Goal: Information Seeking & Learning: Learn about a topic

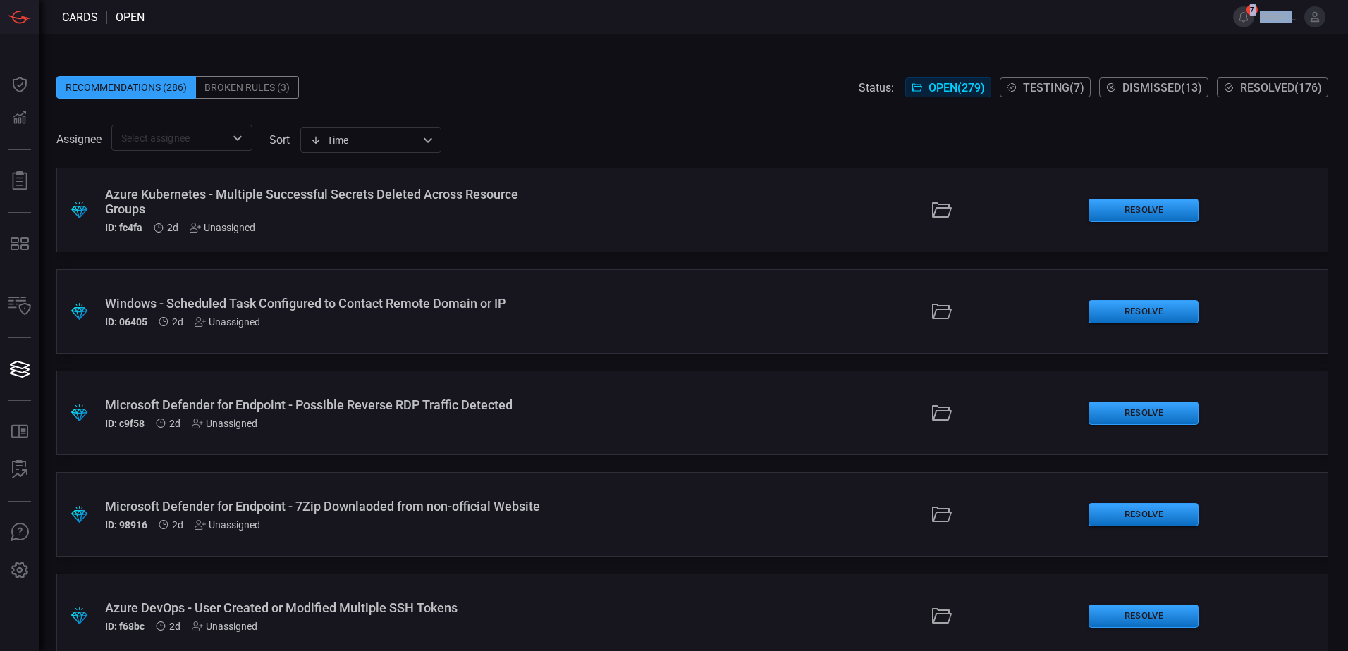
click at [393, 31] on div "Cards open 7 [EMAIL_ADDRESS][DOMAIN_NAME] Dashboard Dashboard Detections Detect…" at bounding box center [674, 325] width 1348 height 651
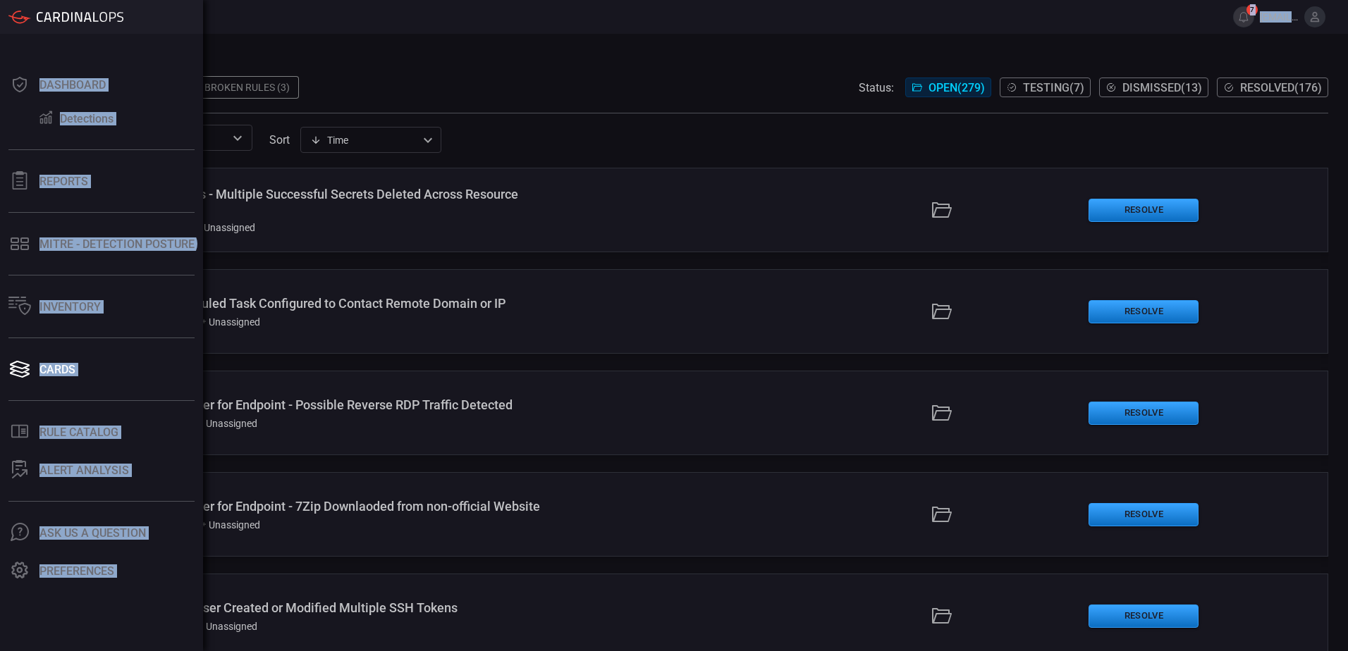
click at [23, 245] on icon at bounding box center [24, 248] width 8 height 6
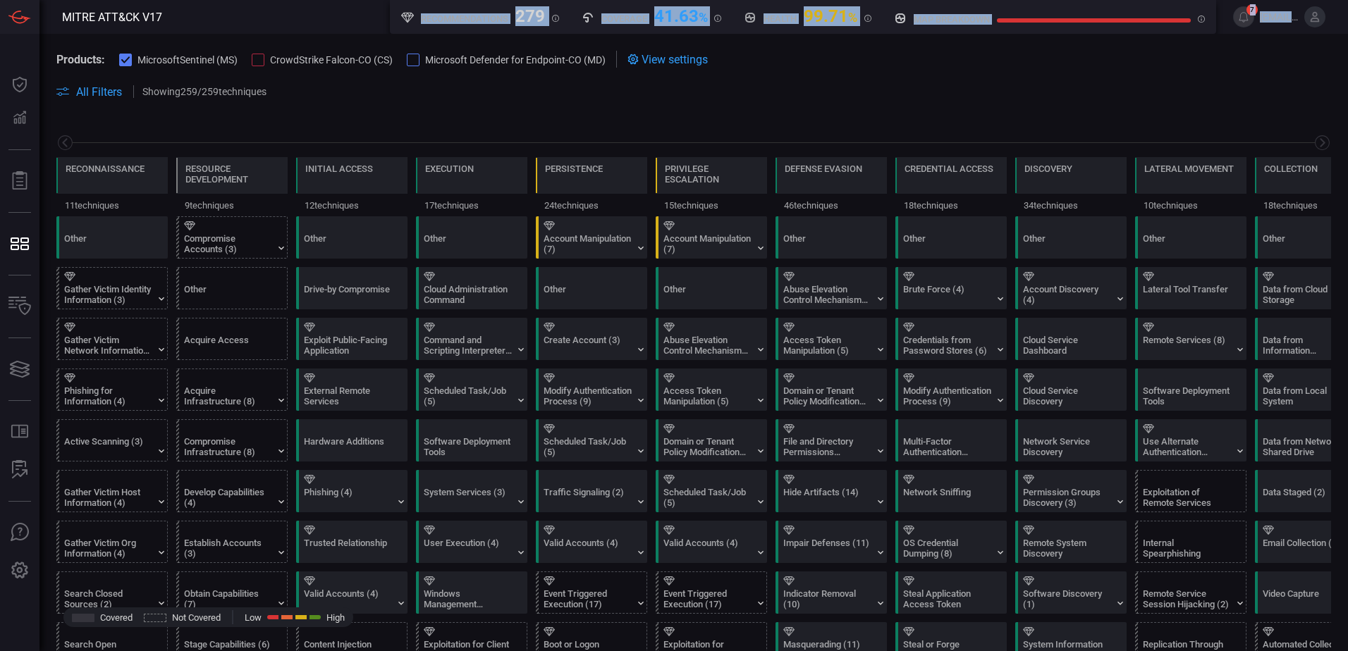
scroll to position [0, 185]
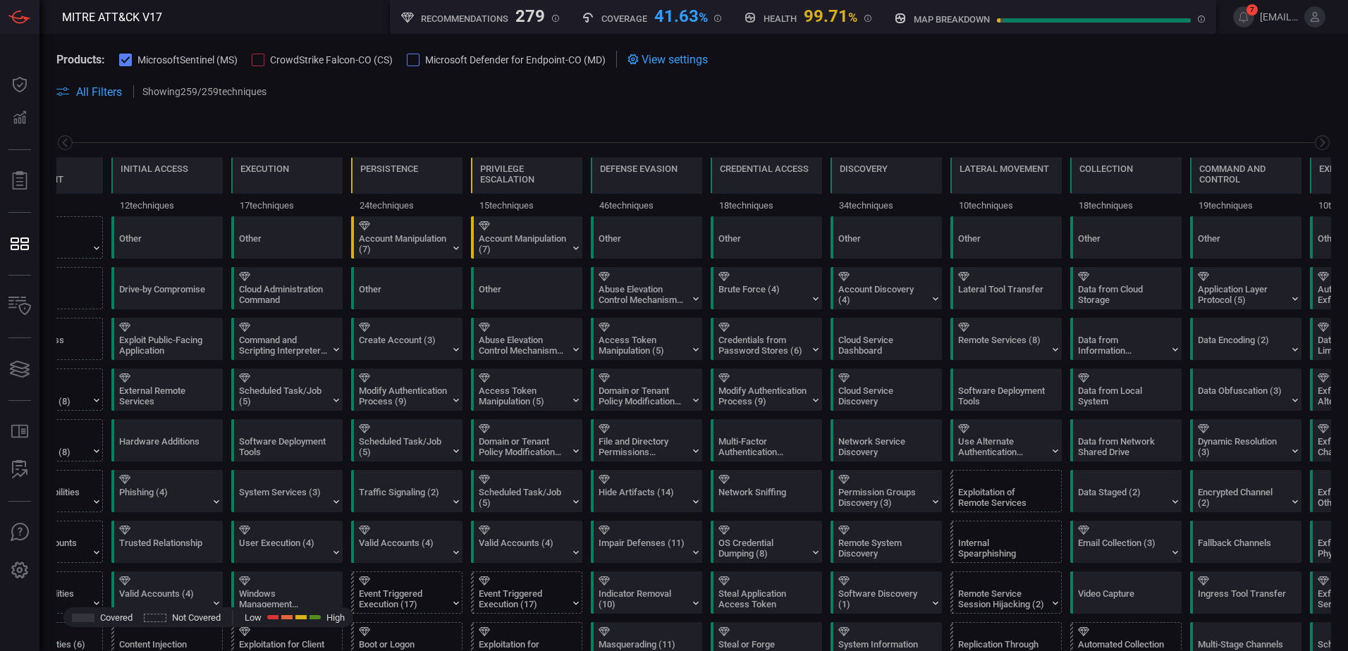
click at [1155, 51] on section "Products: MicrosoftSentinel (MS) CrowdStrike Falcon-CO (CS) Microsoft Defender …" at bounding box center [693, 59] width 1274 height 17
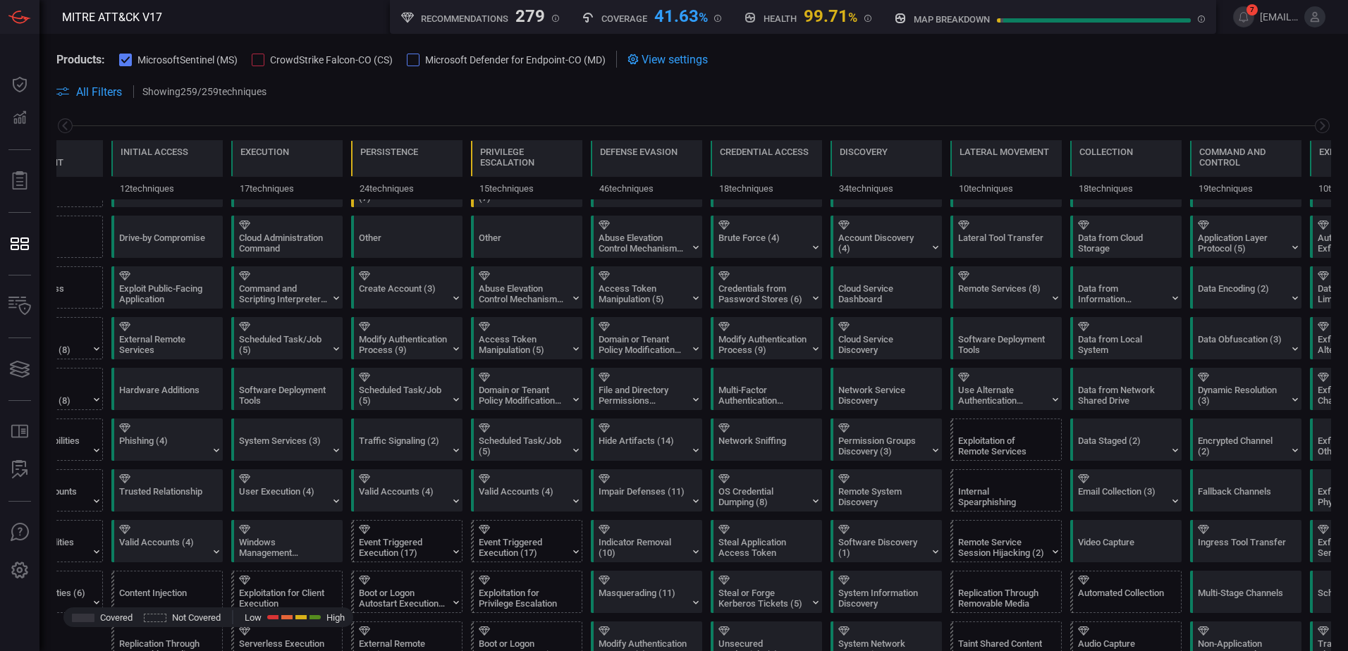
scroll to position [0, 0]
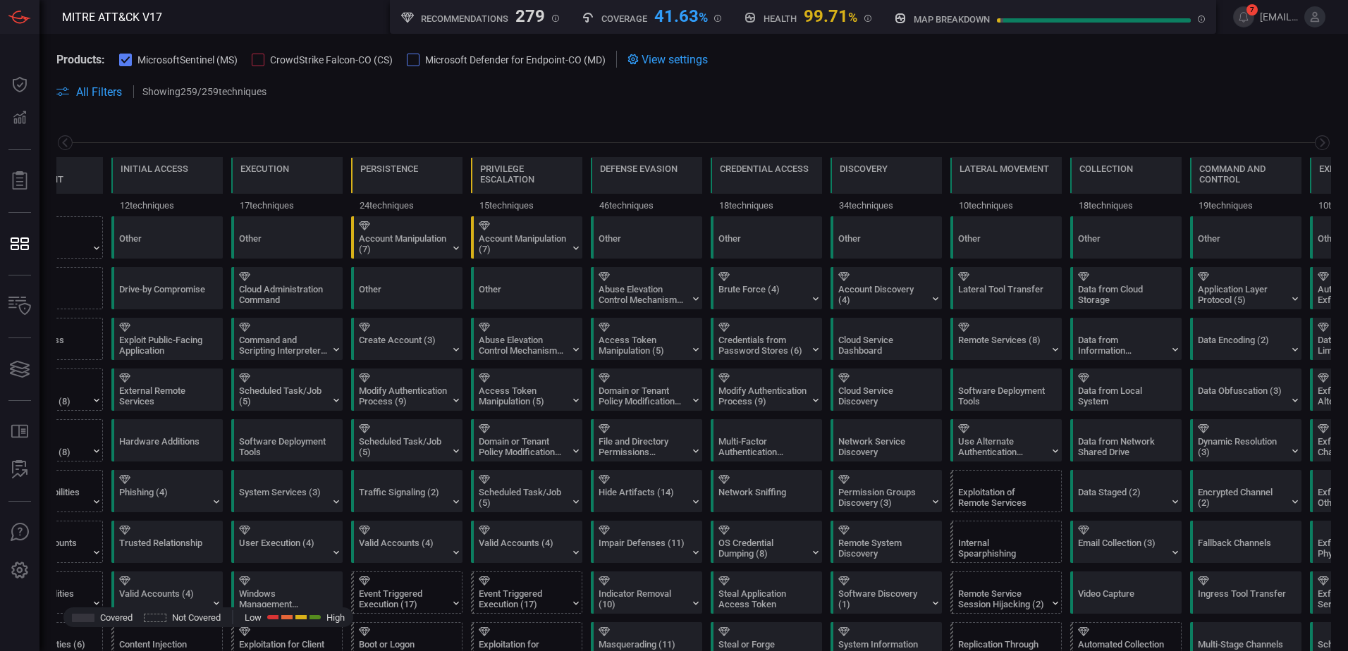
click at [539, 233] on div "Account Manipulation (7)" at bounding box center [529, 237] width 111 height 41
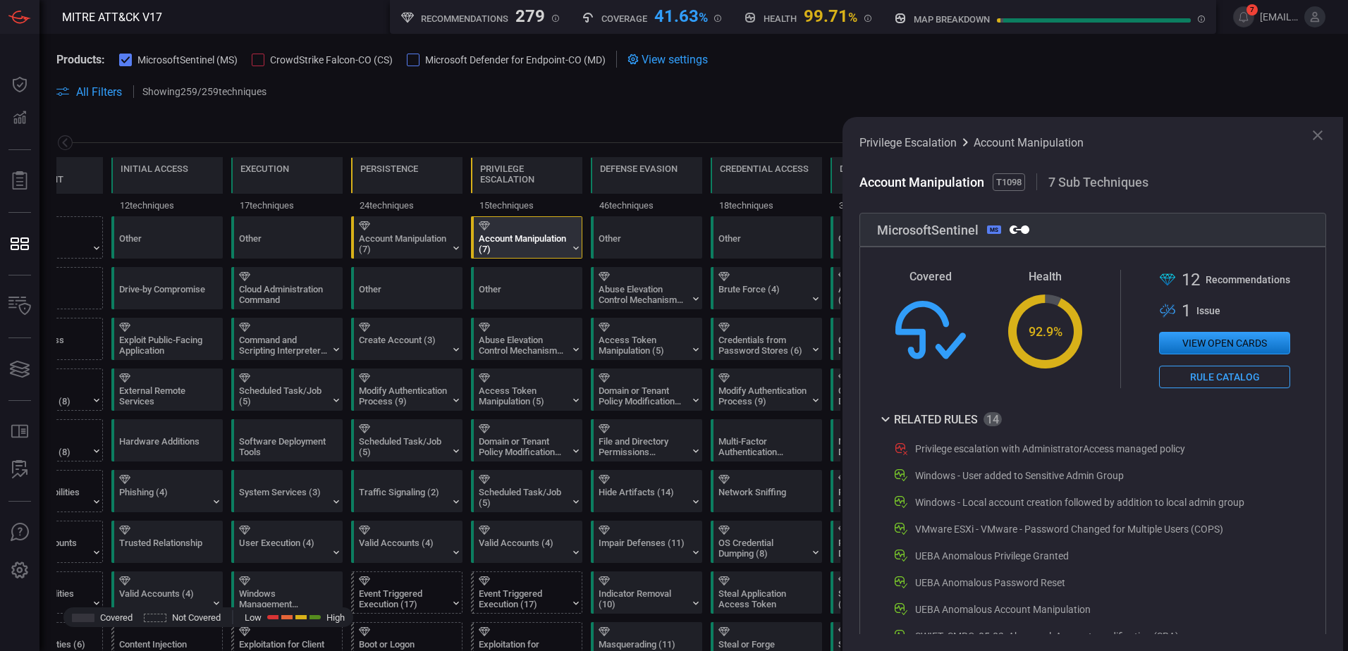
click at [1324, 130] on icon at bounding box center [1317, 135] width 17 height 17
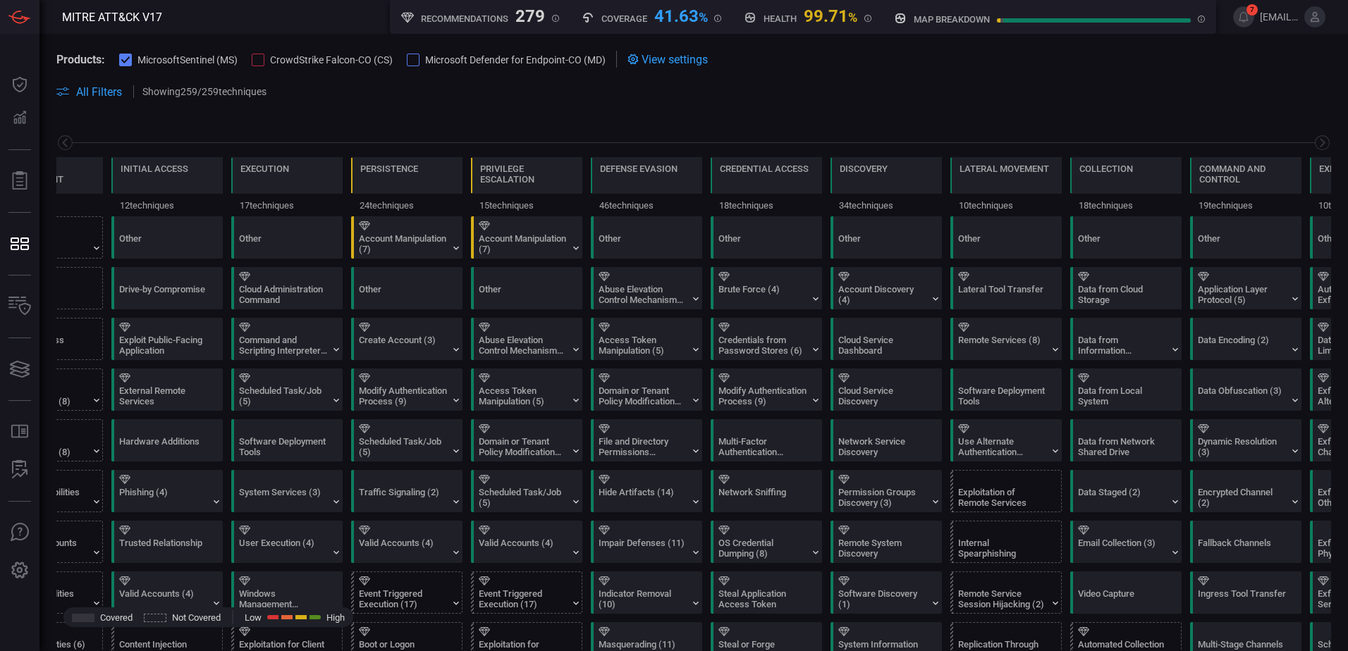
click at [1014, 73] on span at bounding box center [693, 76] width 1274 height 16
click at [266, 54] on button "CrowdStrike Falcon-CO (CS)" at bounding box center [322, 59] width 141 height 14
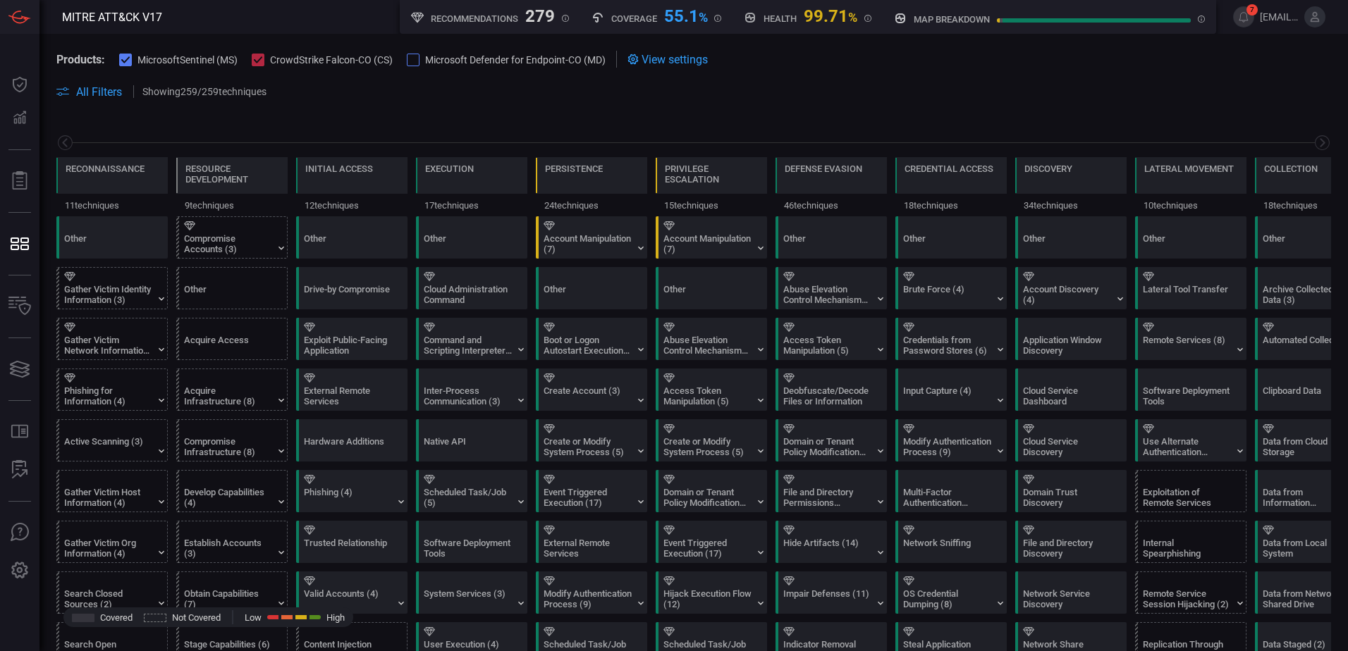
scroll to position [0, 185]
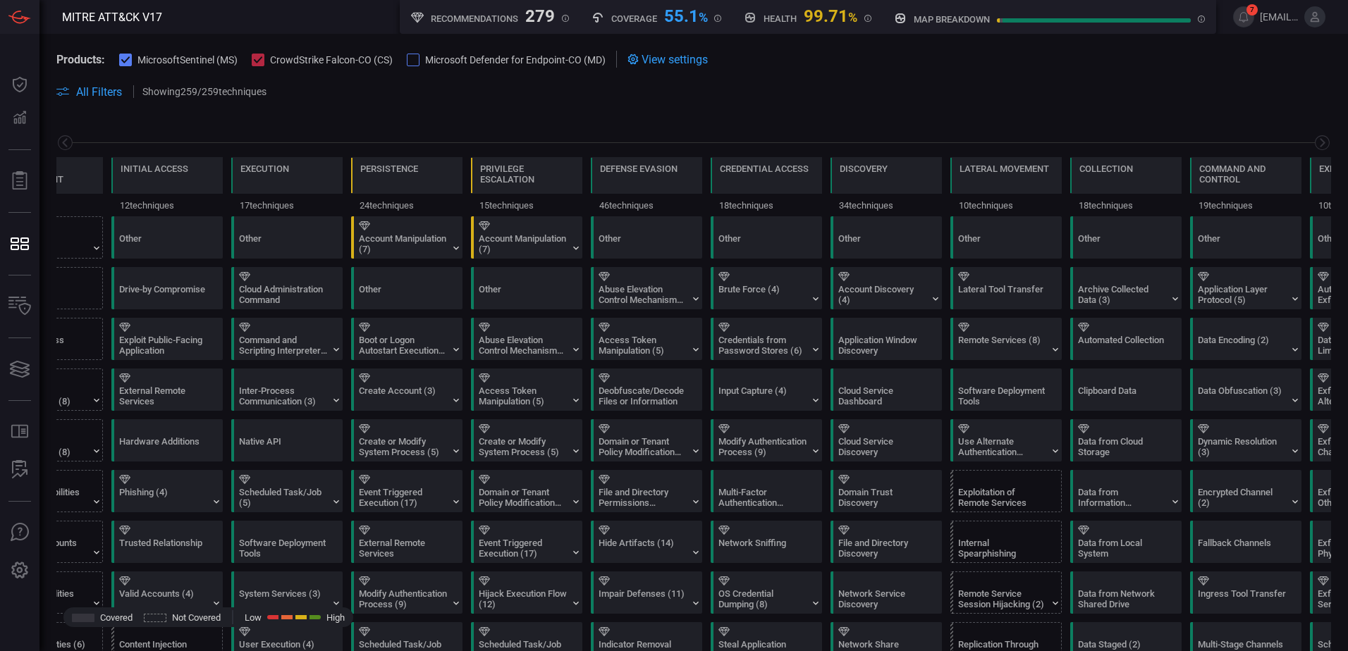
click at [410, 58] on div at bounding box center [413, 60] width 13 height 13
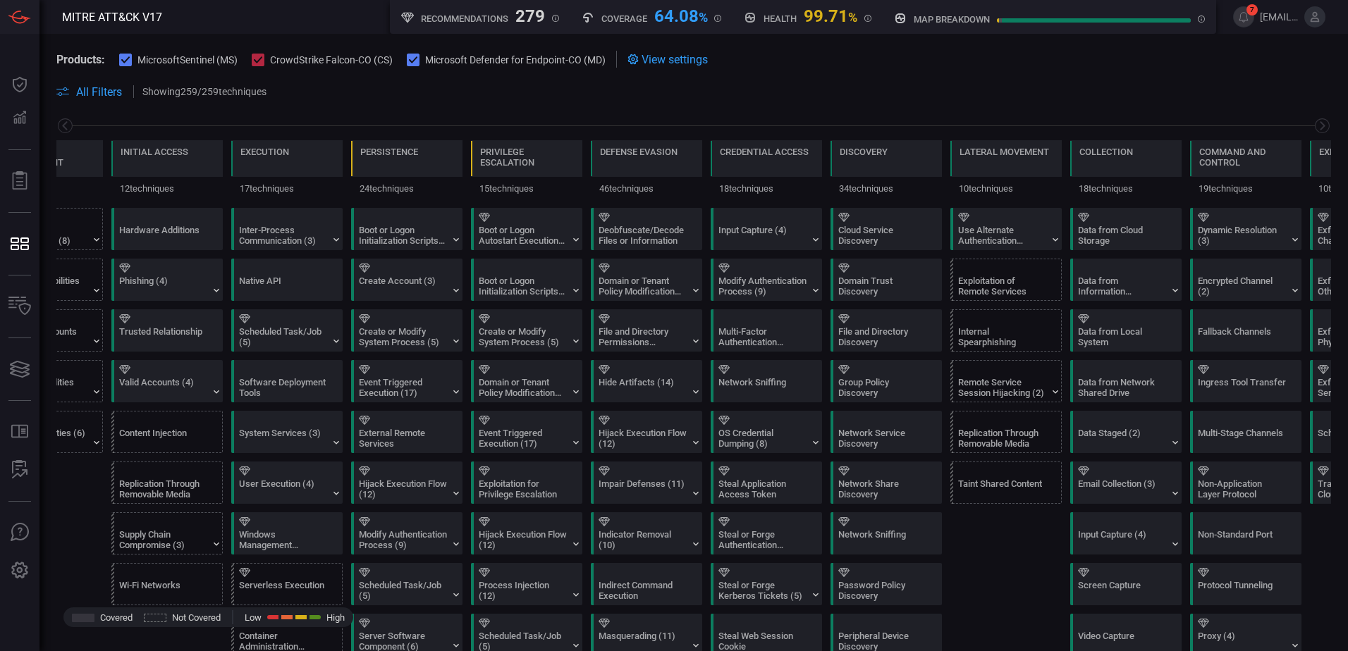
scroll to position [0, 0]
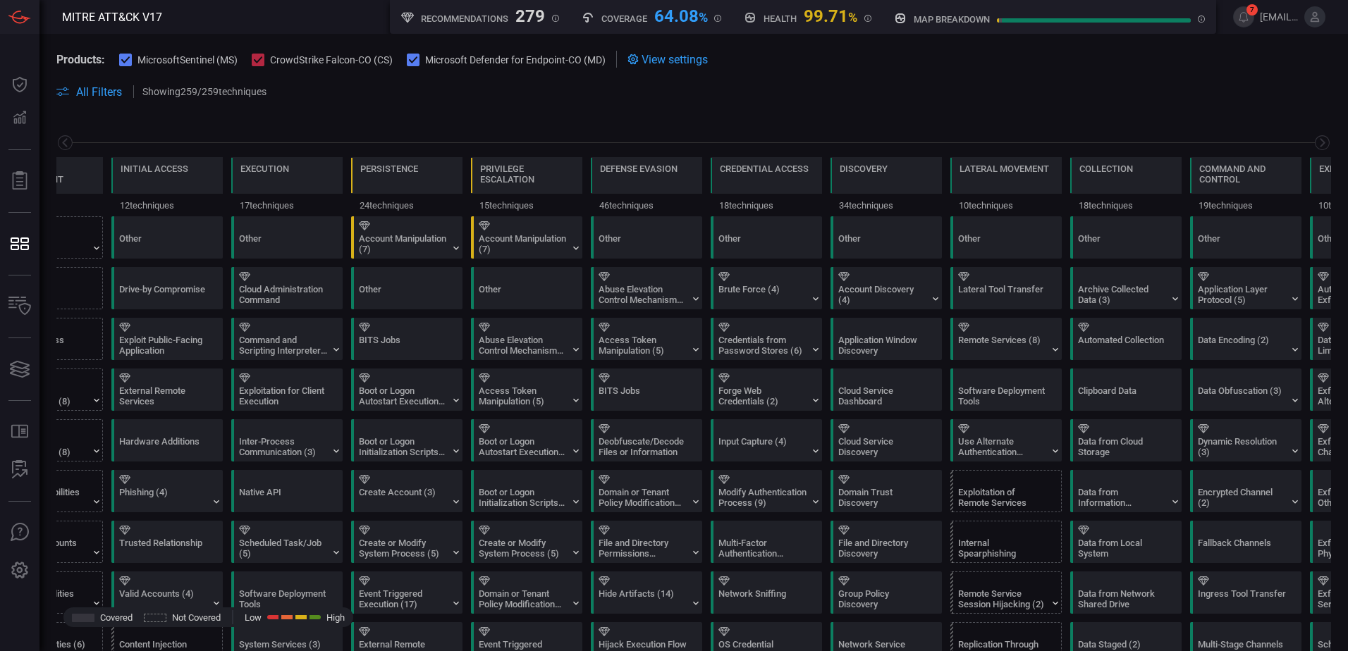
click at [1319, 144] on icon at bounding box center [1322, 143] width 18 height 18
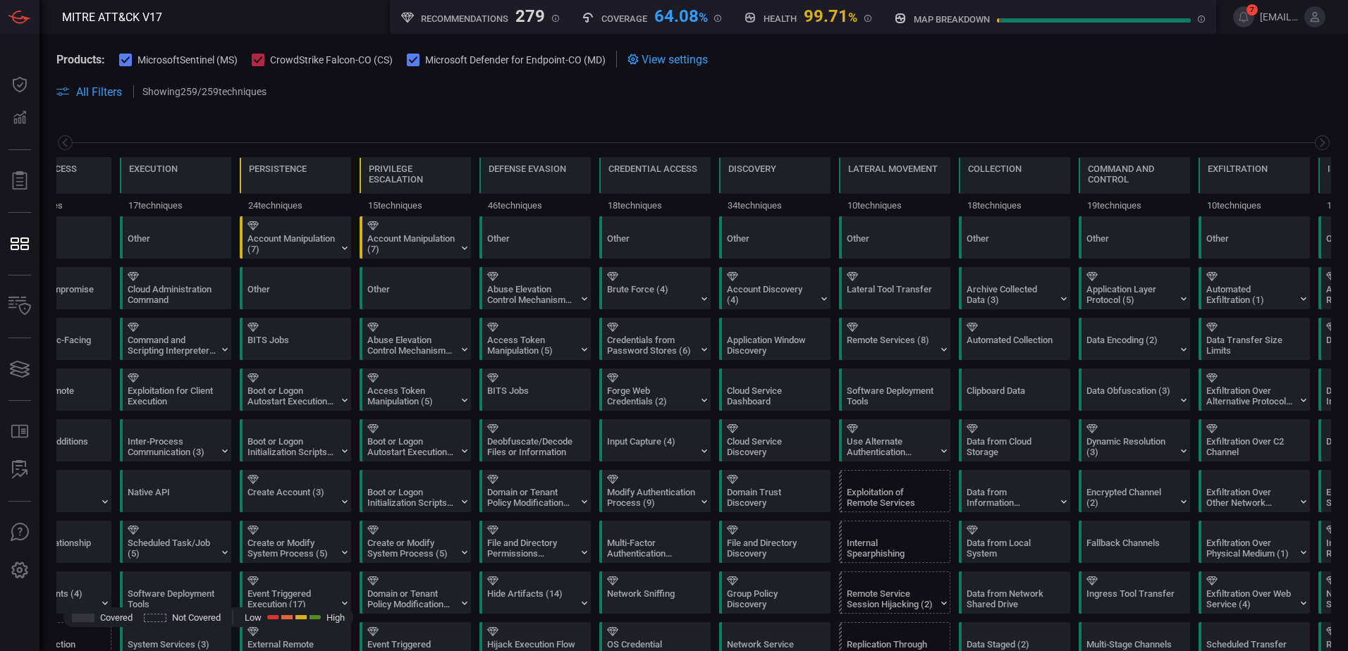
click at [1317, 142] on icon at bounding box center [1322, 143] width 18 height 18
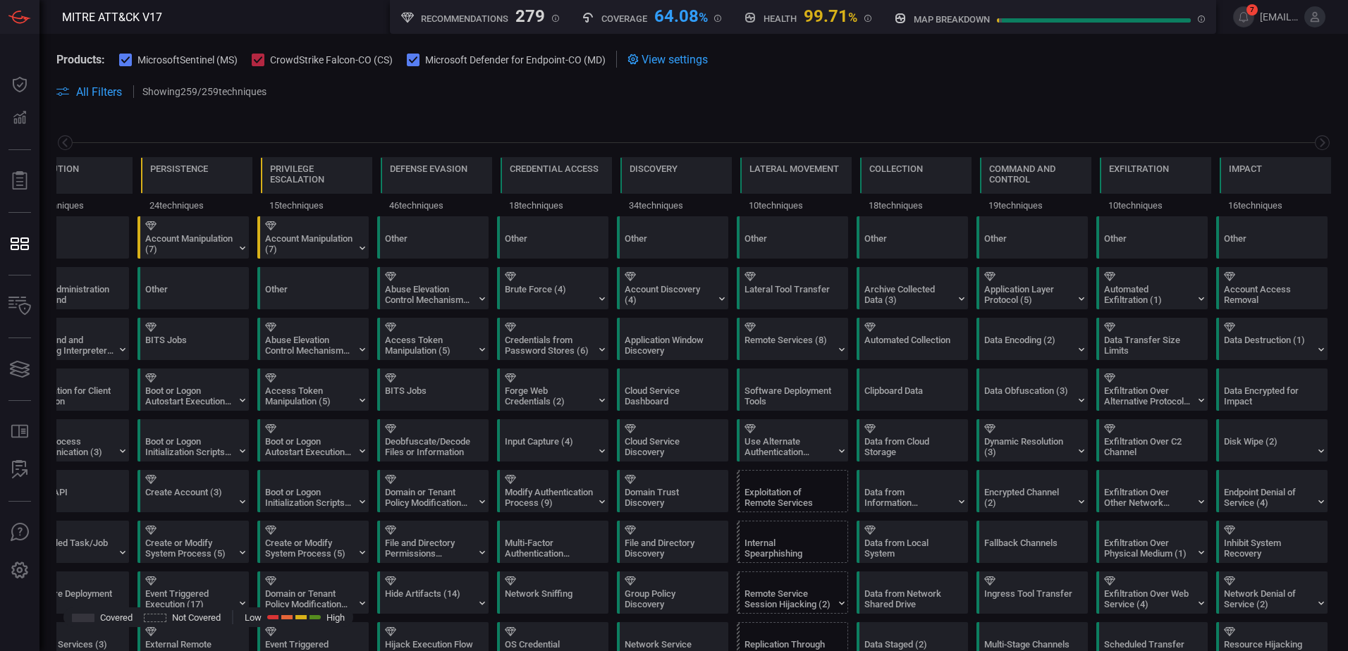
click at [1317, 142] on icon at bounding box center [1322, 143] width 18 height 18
click at [64, 141] on icon at bounding box center [64, 142] width 5 height 9
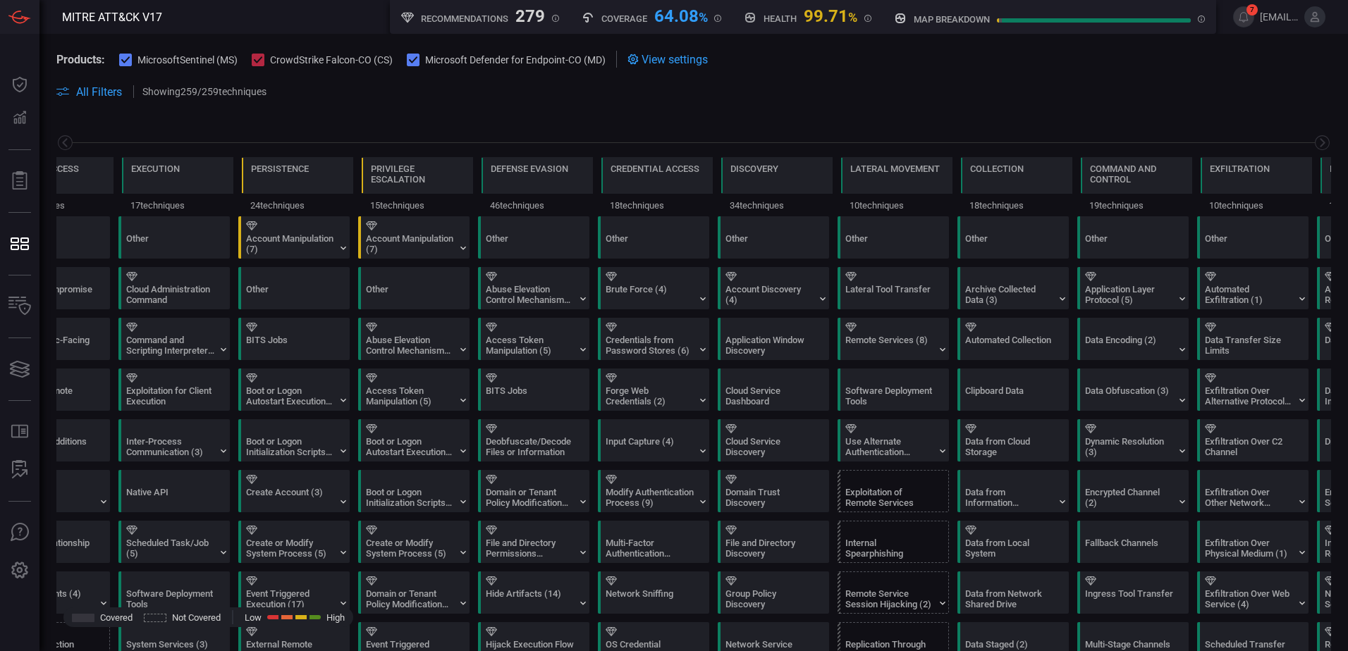
click at [64, 141] on icon at bounding box center [64, 142] width 5 height 9
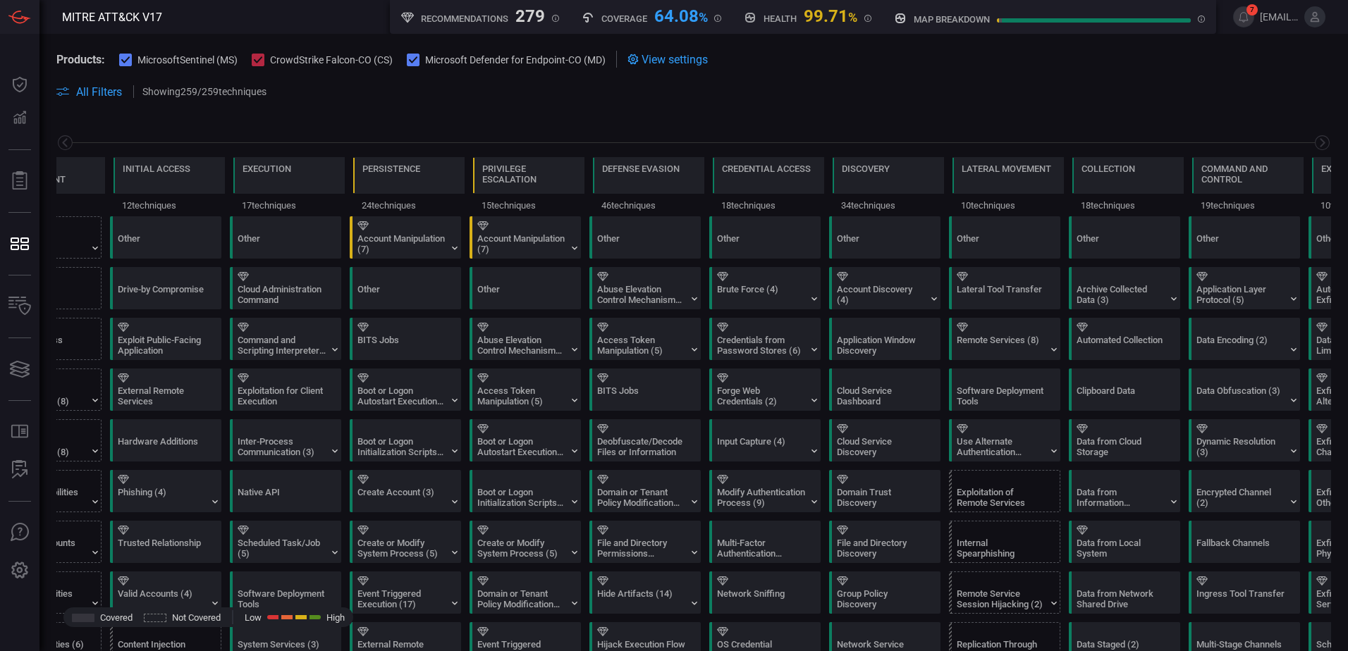
click at [64, 141] on icon at bounding box center [64, 142] width 5 height 9
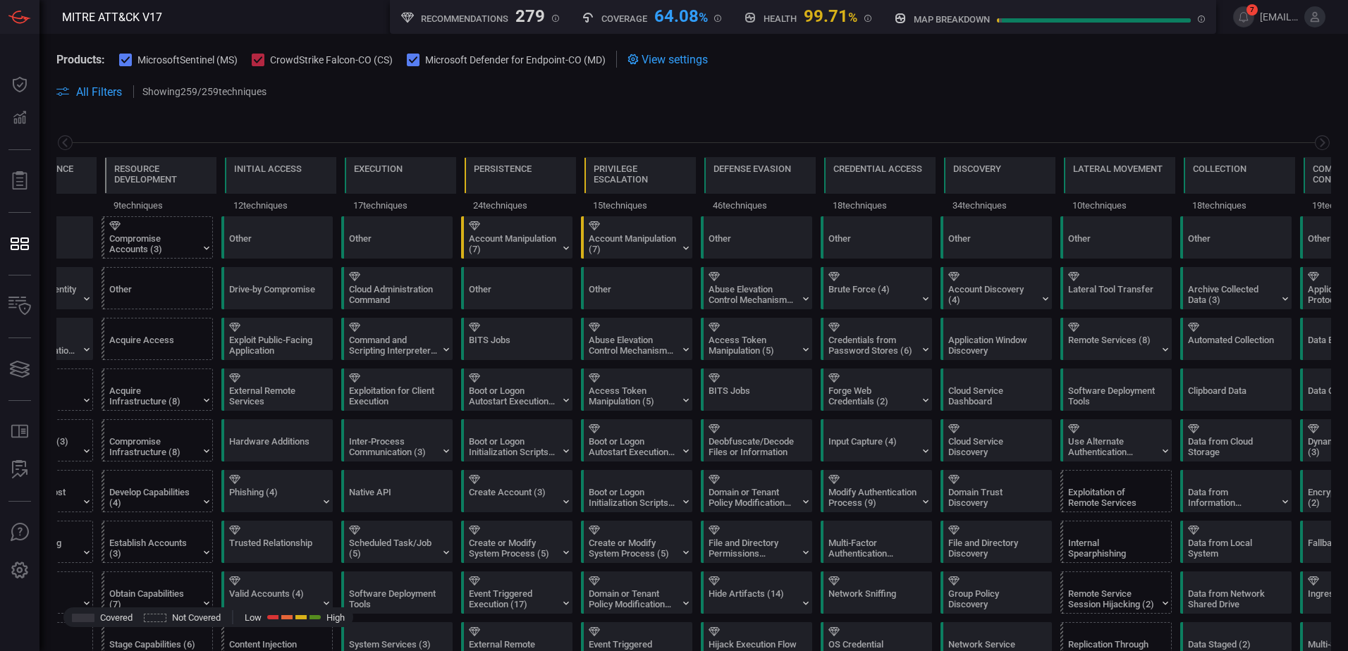
click at [64, 141] on icon at bounding box center [64, 142] width 5 height 9
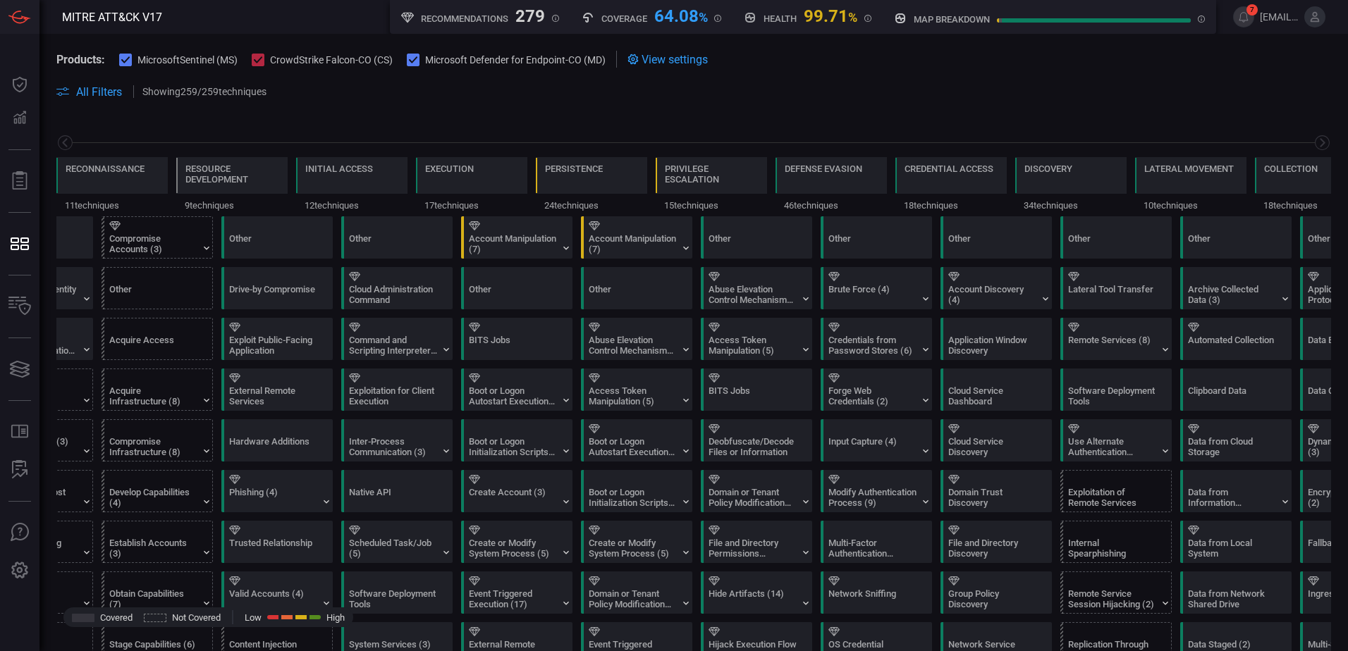
scroll to position [0, 0]
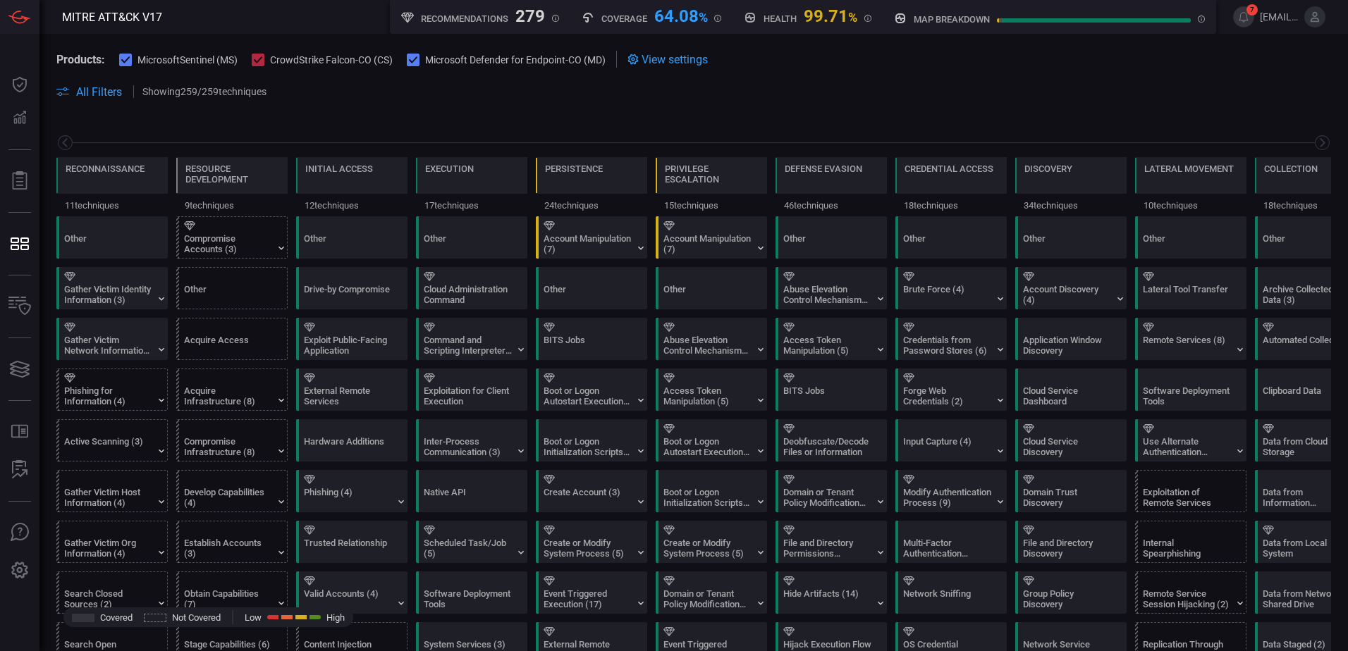
click at [64, 141] on icon at bounding box center [64, 142] width 5 height 9
click at [1116, 63] on section "Products: MicrosoftSentinel (MS) CrowdStrike Falcon-CO (CS) Microsoft Defender …" at bounding box center [693, 59] width 1274 height 17
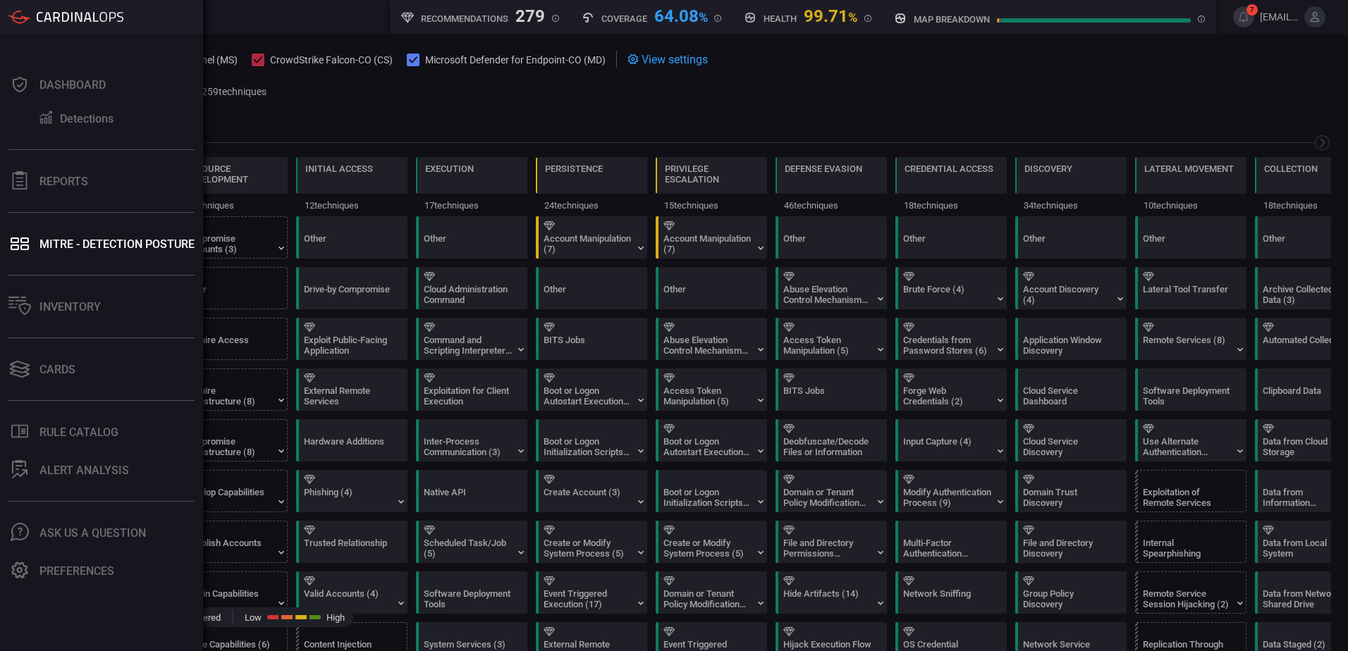
click at [45, 13] on icon at bounding box center [80, 17] width 87 height 10
click at [56, 88] on div "Dashboard" at bounding box center [72, 84] width 66 height 13
